Goal: Transaction & Acquisition: Purchase product/service

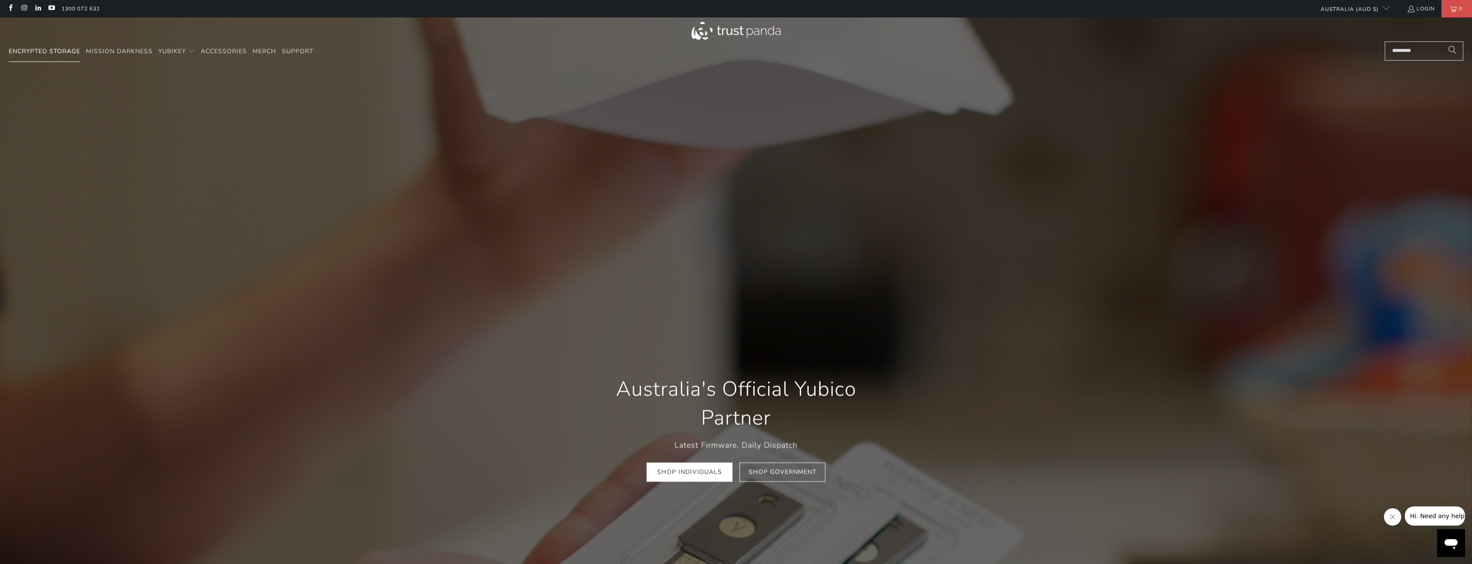
click at [56, 54] on span "Encrypted Storage" at bounding box center [45, 51] width 72 height 8
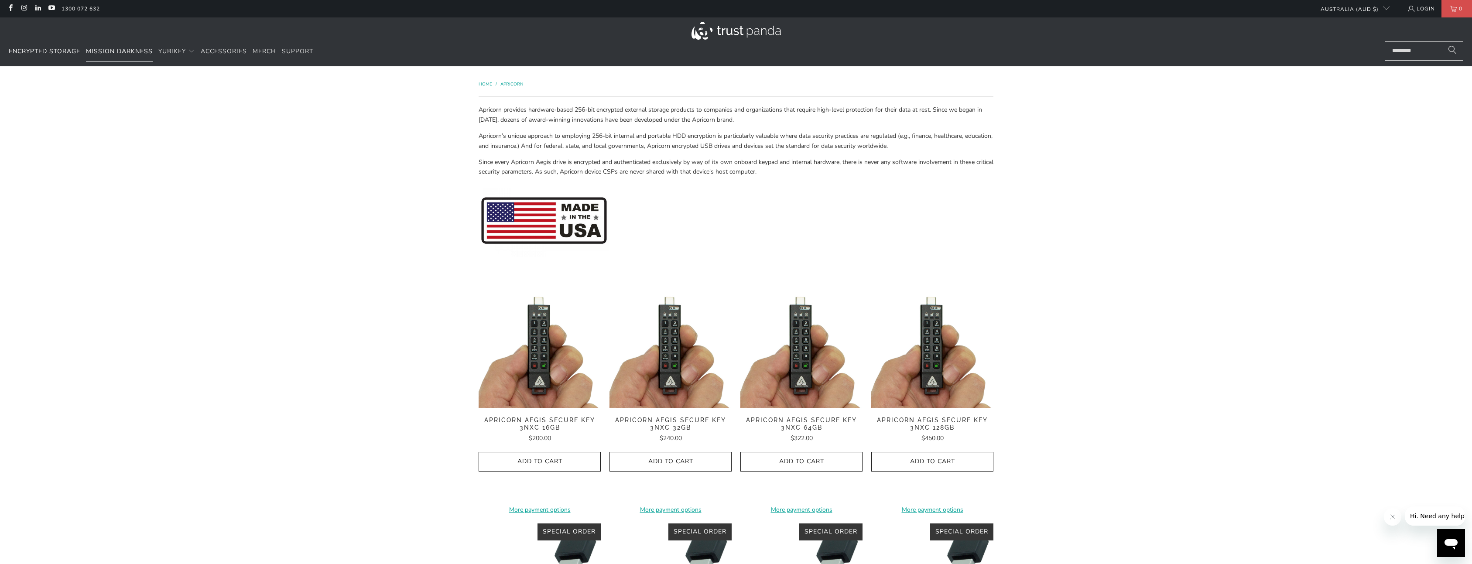
click at [124, 55] on link "Mission Darkness" at bounding box center [119, 51] width 67 height 21
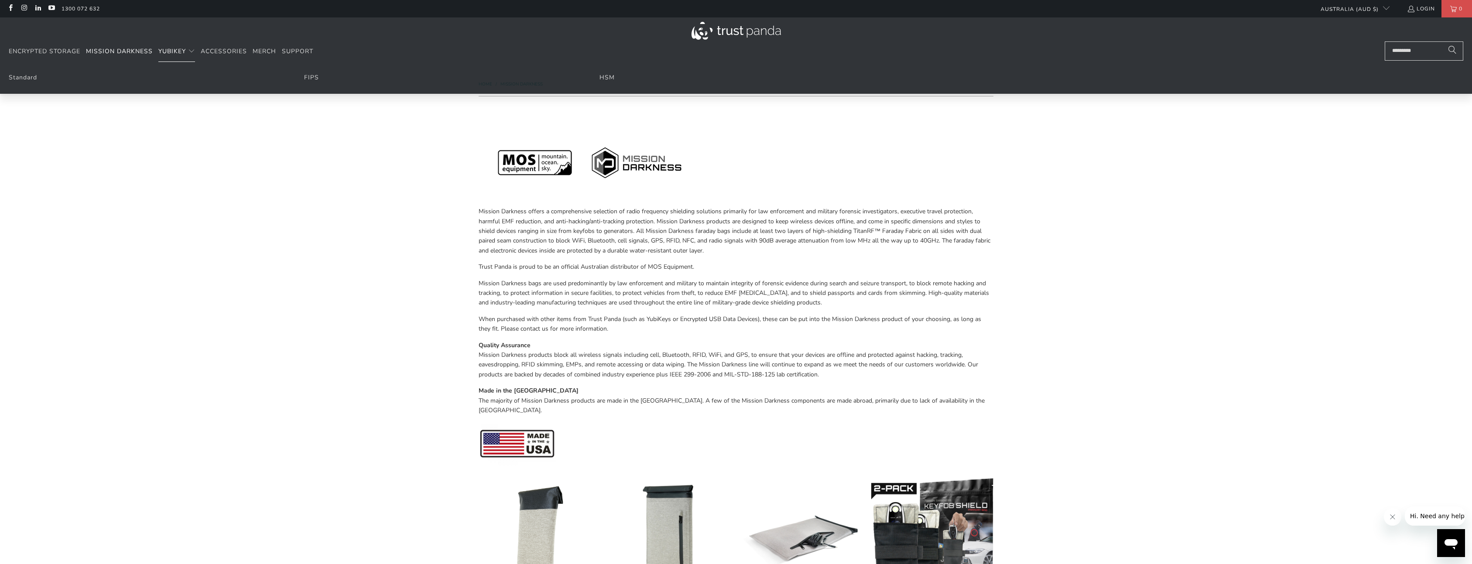
click at [181, 56] on summary "YubiKey" at bounding box center [176, 51] width 37 height 21
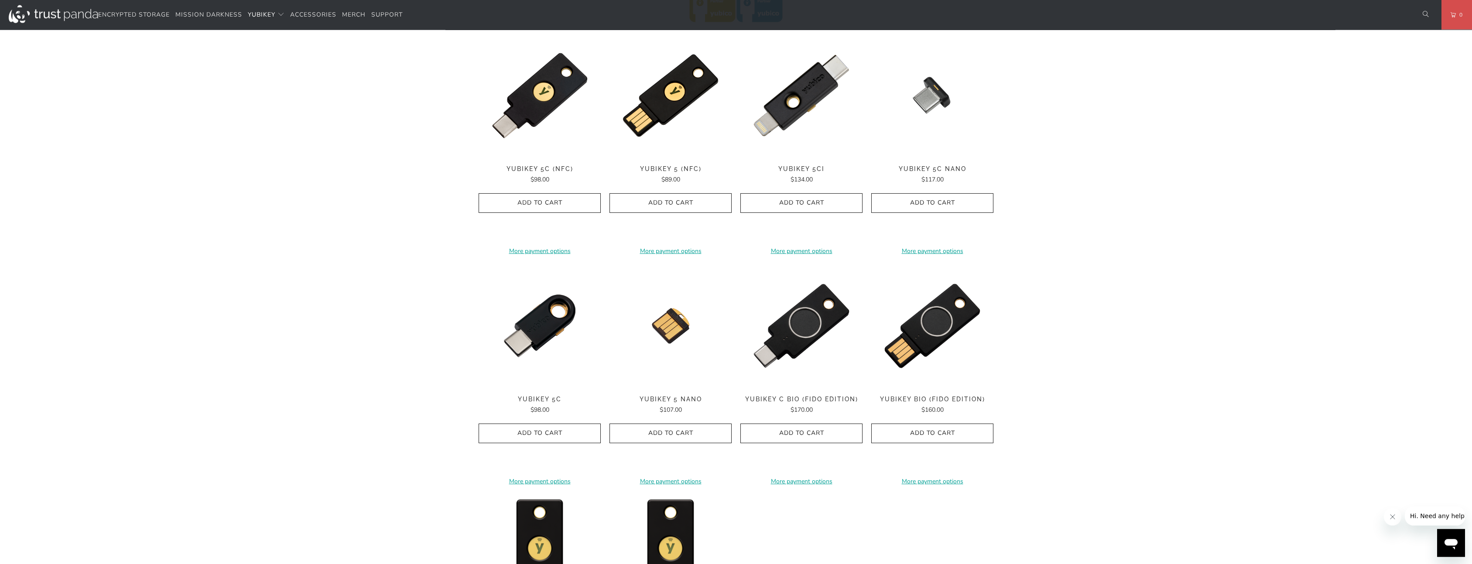
scroll to position [422, 0]
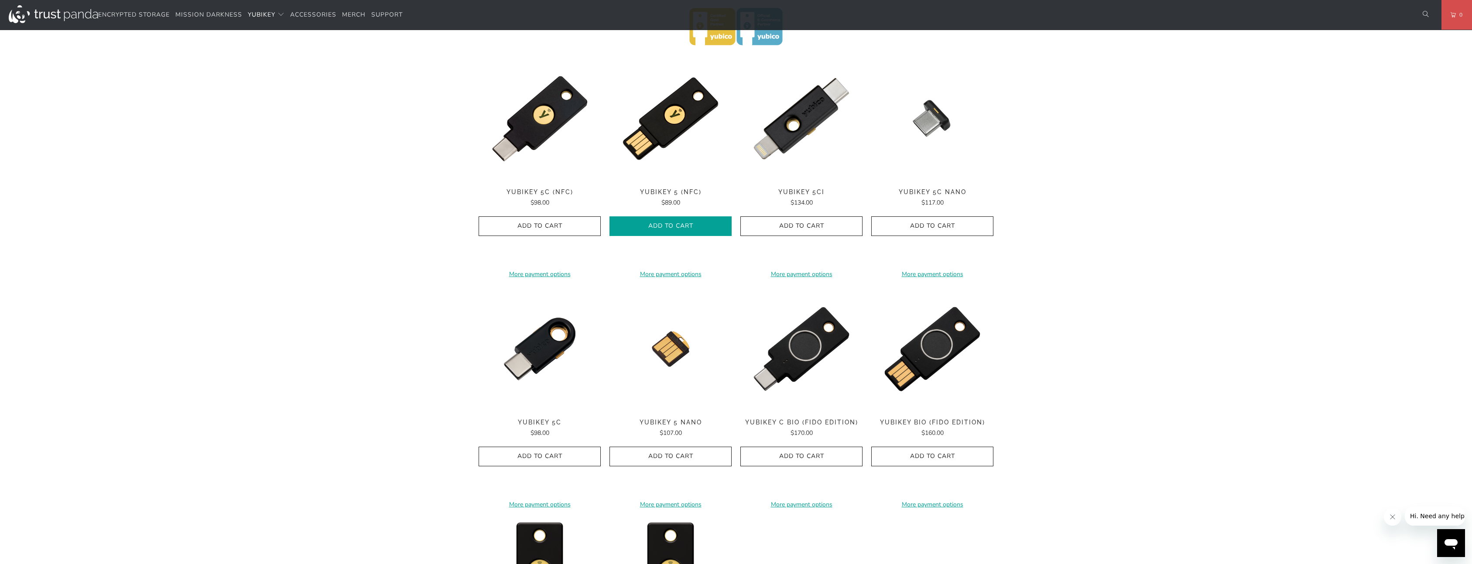
click at [665, 230] on icon "button" at bounding box center [671, 227] width 14 height 14
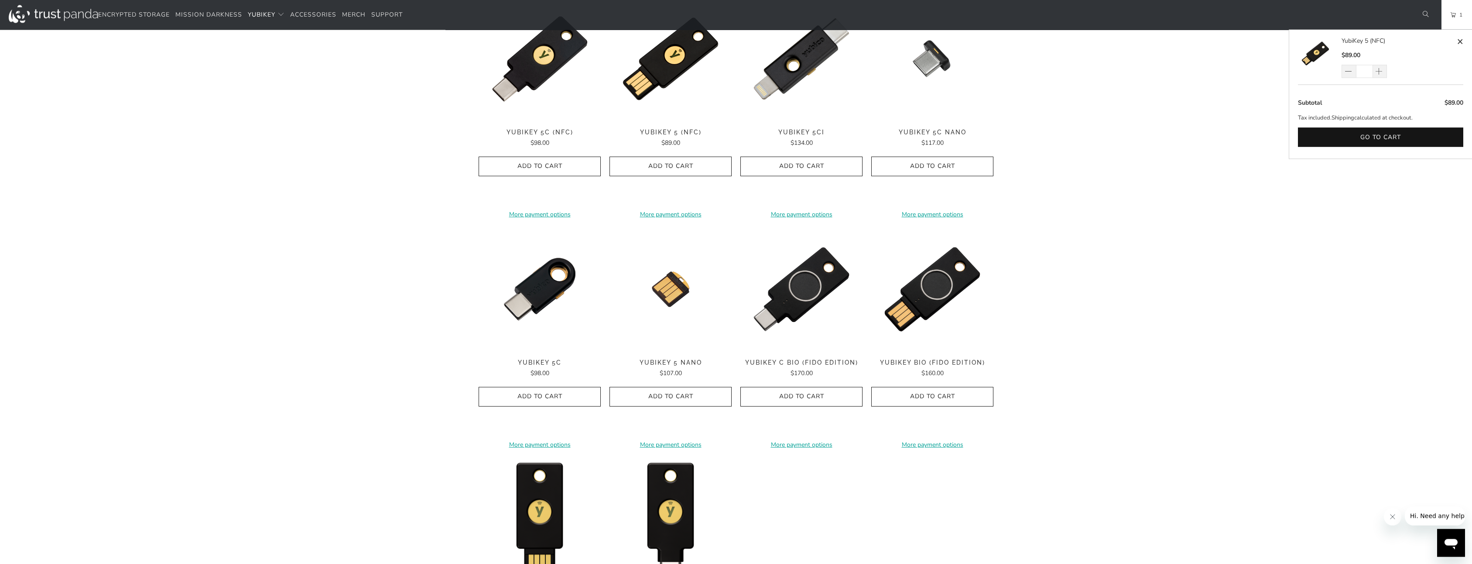
scroll to position [602, 0]
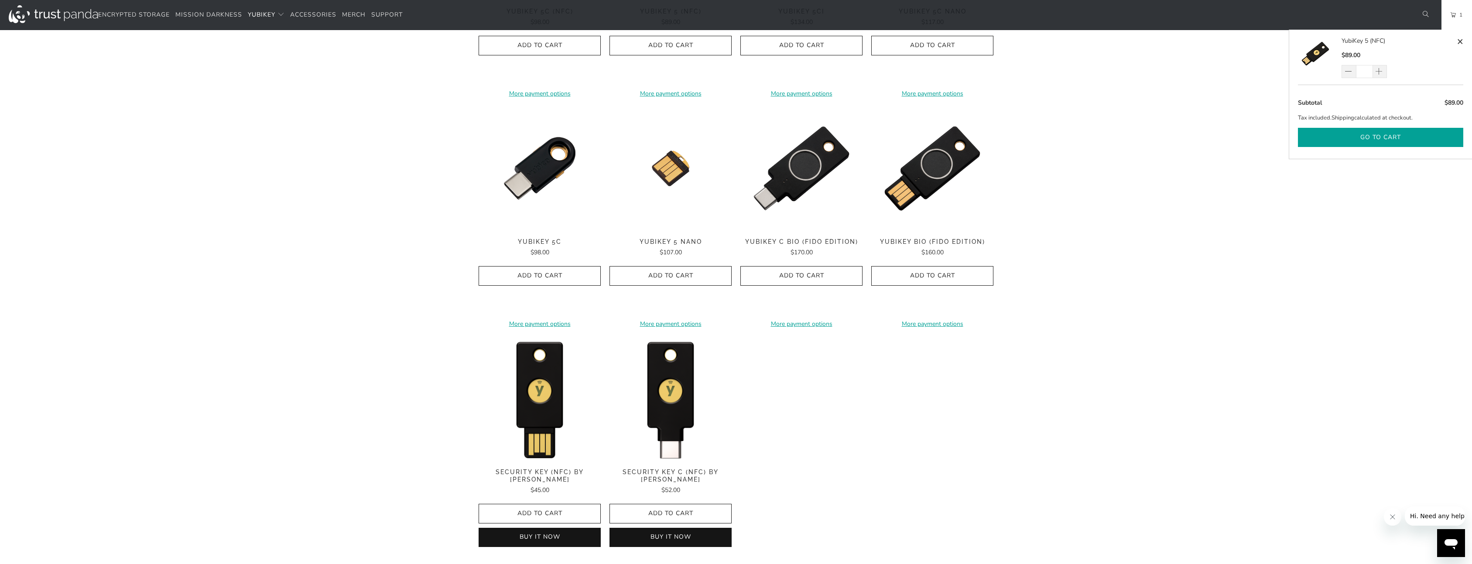
click at [1337, 143] on button "Go to cart" at bounding box center [1380, 138] width 165 height 20
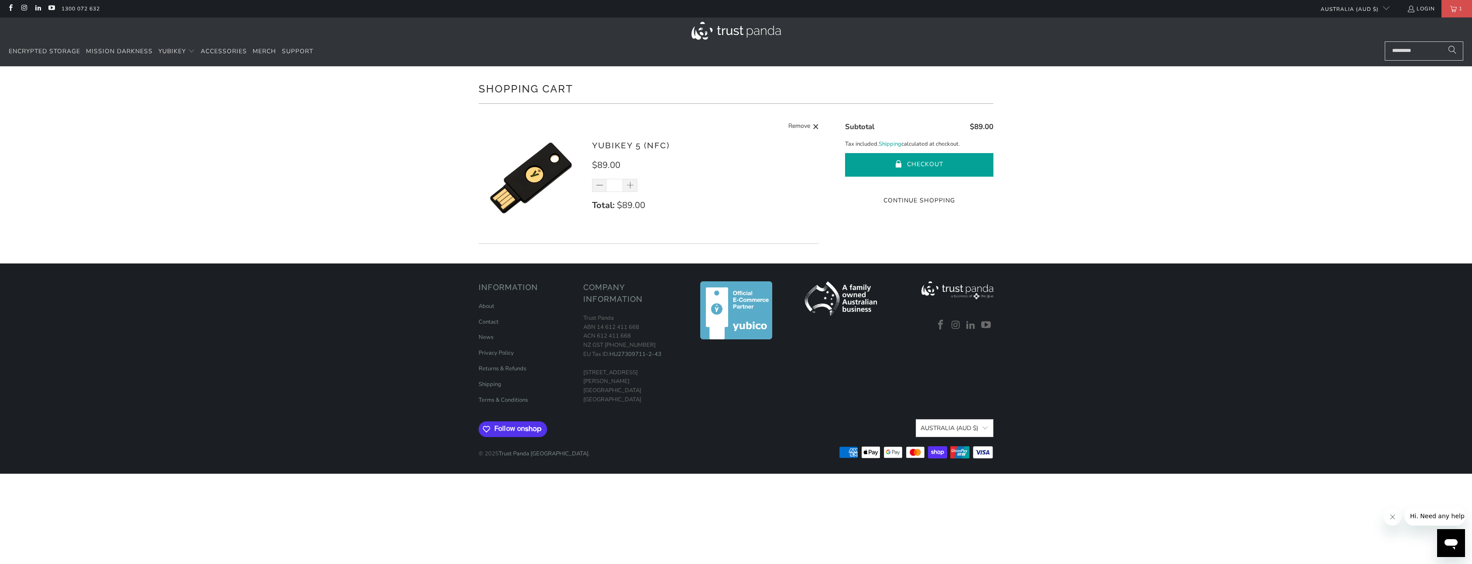
click at [892, 161] on button "Checkout" at bounding box center [919, 165] width 148 height 24
